Goal: Information Seeking & Learning: Learn about a topic

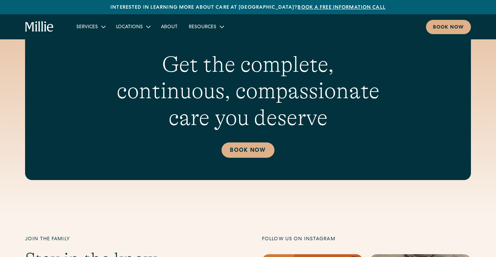
scroll to position [3132, 0]
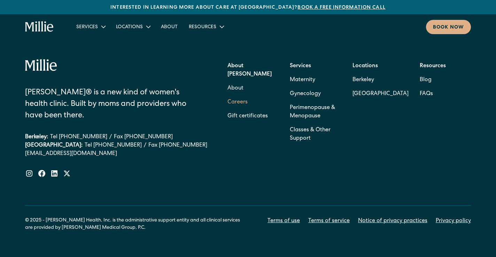
click at [239, 95] on link "Careers" at bounding box center [237, 102] width 20 height 14
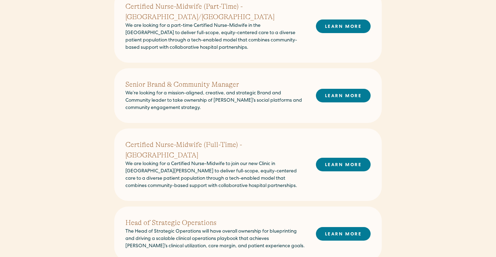
scroll to position [459, 0]
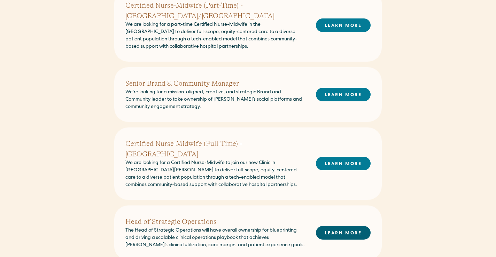
click at [325, 226] on link "LEARN MORE" at bounding box center [343, 233] width 55 height 14
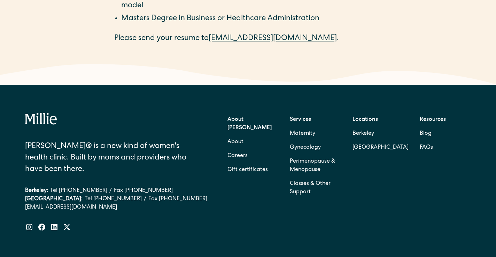
scroll to position [1391, 0]
